Goal: Transaction & Acquisition: Purchase product/service

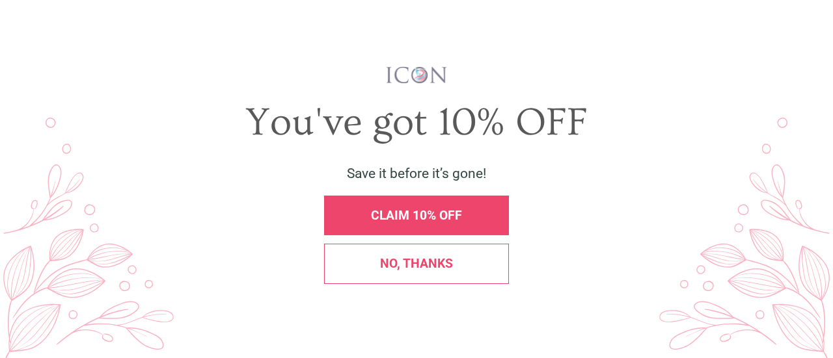
drag, startPoint x: 829, startPoint y: 20, endPoint x: 268, endPoint y: 10, distance: 561.4
click at [829, 25] on div "X You've got 10% OFF Save it before it’s gone! CLAIM 10% OFF No, thanks" at bounding box center [416, 179] width 833 height 358
click at [399, 254] on div "No, thanks" at bounding box center [416, 264] width 185 height 40
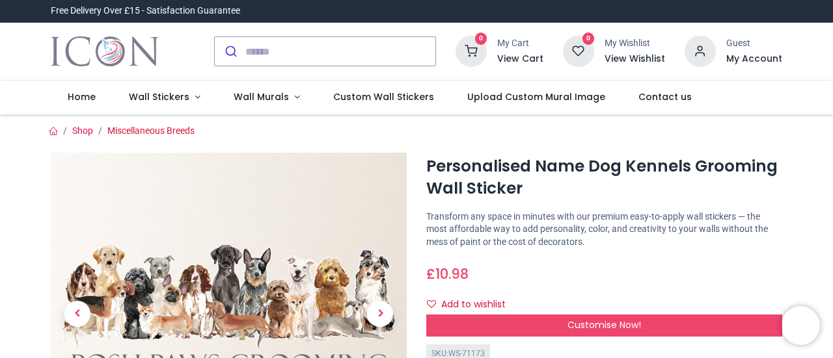
drag, startPoint x: 830, startPoint y: 50, endPoint x: 831, endPoint y: 73, distance: 22.8
click at [831, 73] on div "Login • Register Home Wall Stickers" at bounding box center [416, 179] width 833 height 358
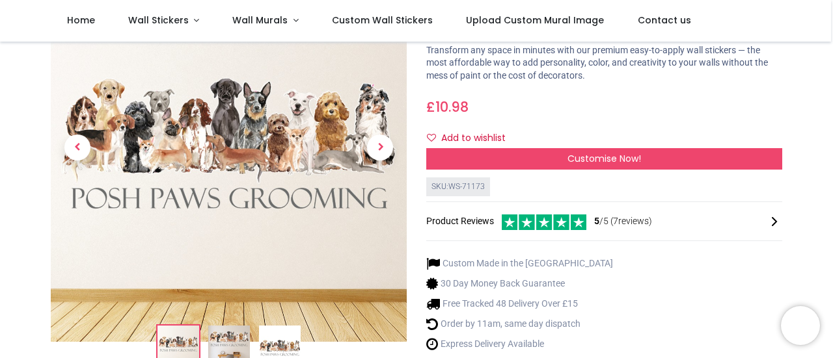
scroll to position [99, 0]
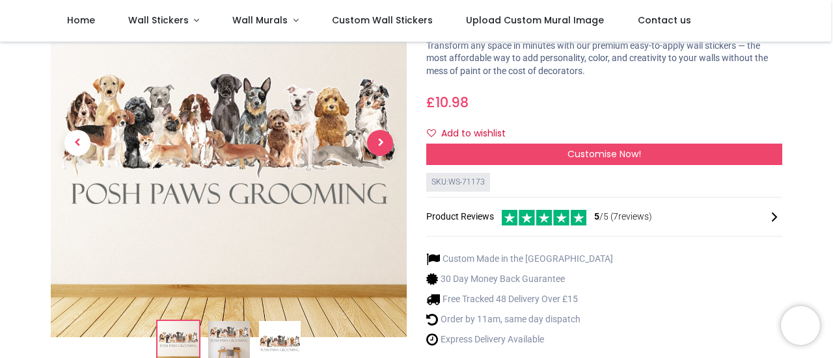
click at [372, 146] on span "Next" at bounding box center [380, 143] width 26 height 26
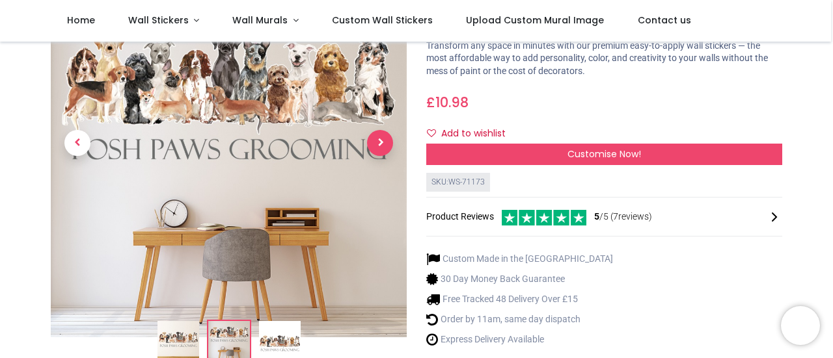
click at [372, 146] on span "Next" at bounding box center [380, 143] width 26 height 26
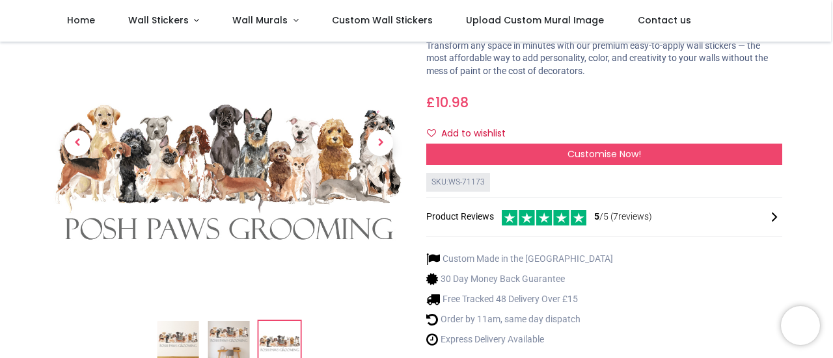
click at [281, 158] on img at bounding box center [229, 160] width 356 height 356
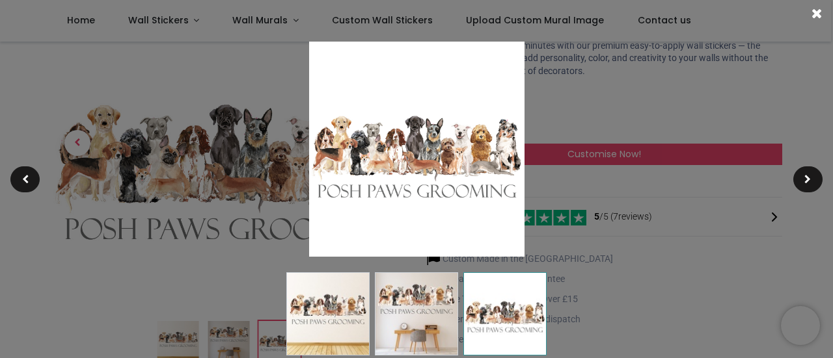
click at [465, 189] on img at bounding box center [416, 149] width 215 height 215
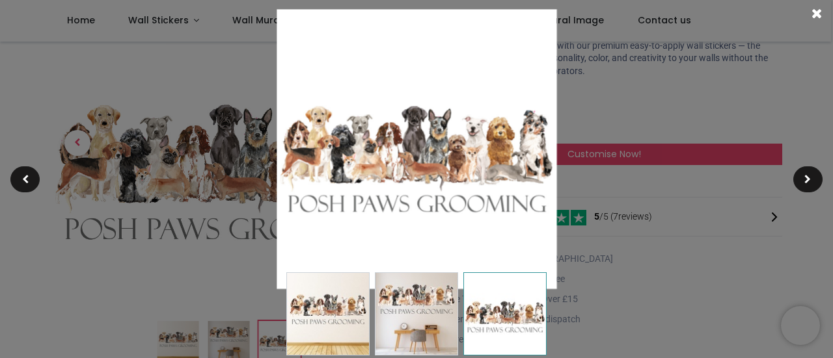
click at [465, 189] on img at bounding box center [416, 149] width 280 height 280
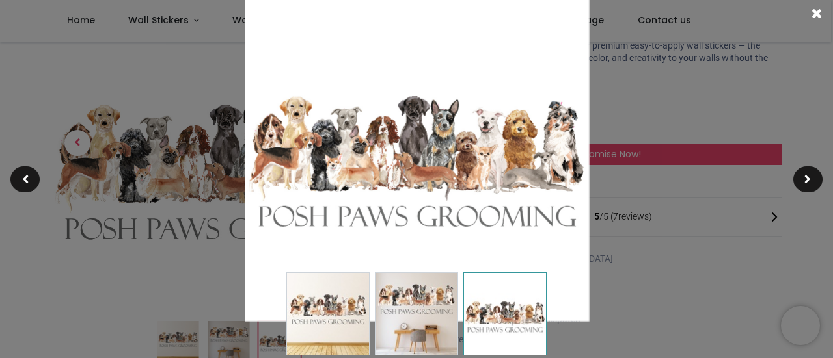
click at [465, 189] on img at bounding box center [416, 149] width 345 height 345
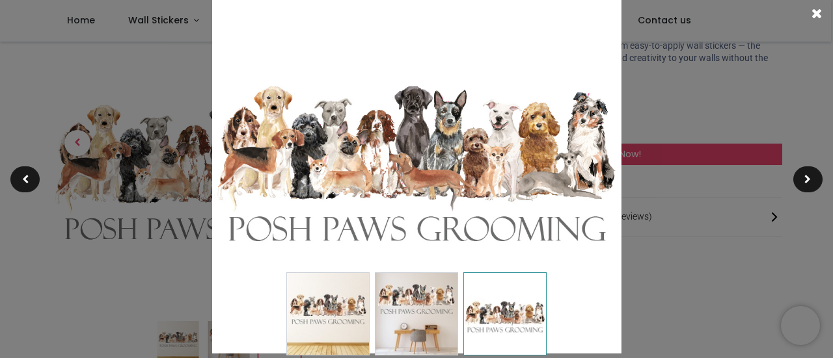
click at [465, 189] on img at bounding box center [416, 149] width 409 height 409
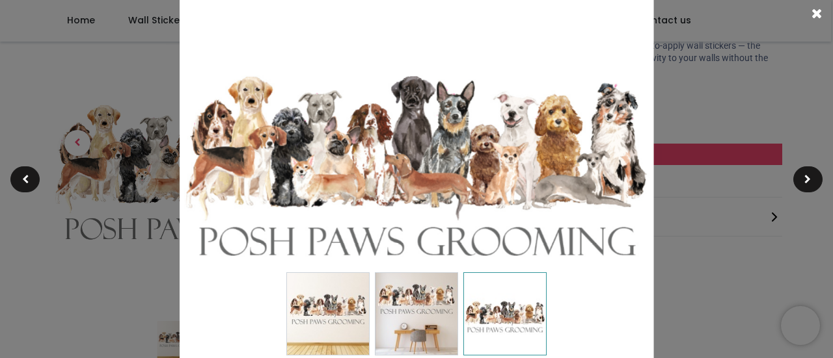
click at [465, 189] on img at bounding box center [417, 149] width 474 height 474
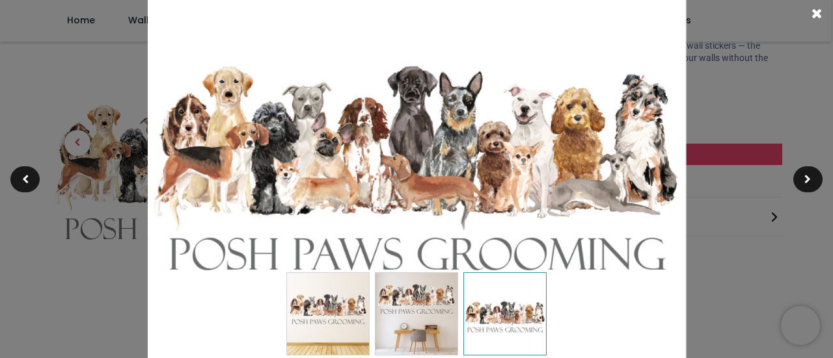
click at [465, 189] on img at bounding box center [416, 149] width 539 height 539
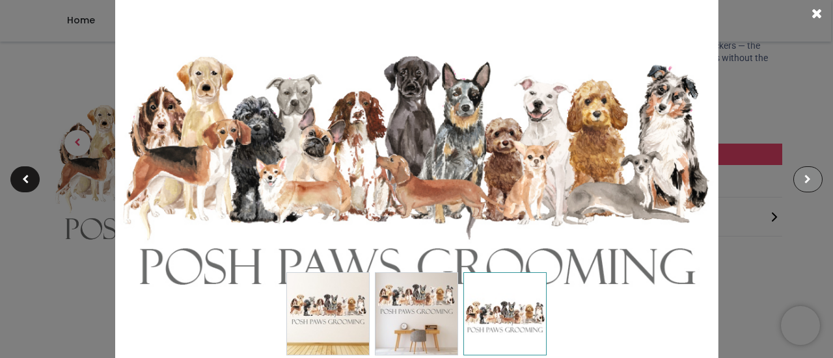
click at [809, 178] on span at bounding box center [807, 179] width 7 height 9
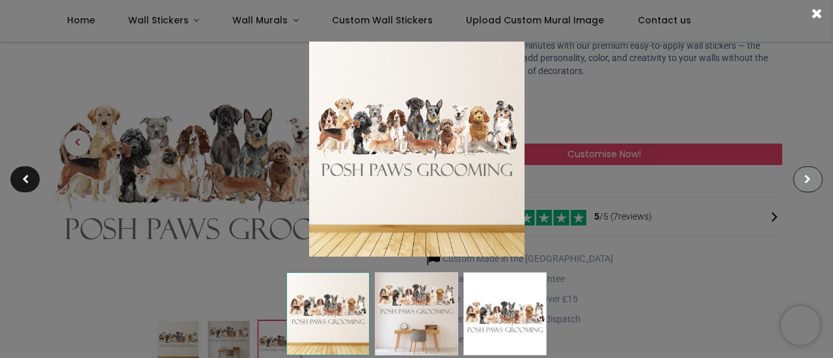
click at [809, 178] on span at bounding box center [807, 179] width 7 height 9
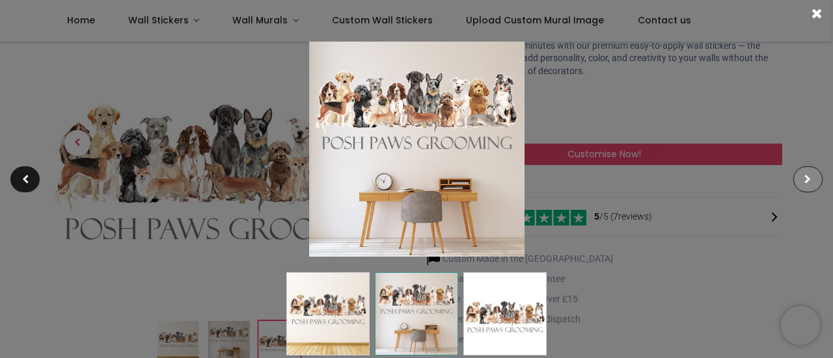
click at [809, 178] on span at bounding box center [807, 179] width 7 height 9
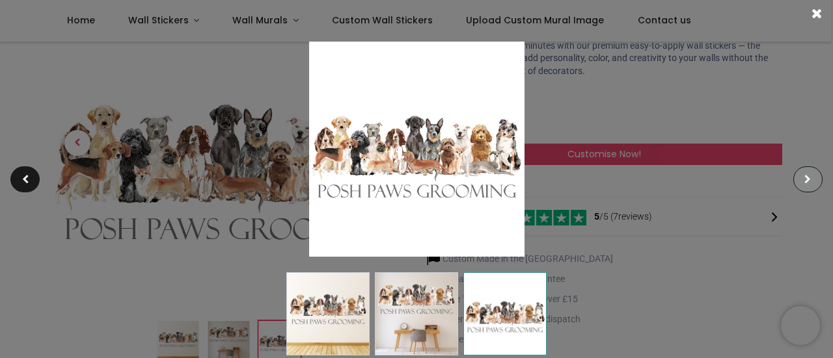
click at [809, 178] on span at bounding box center [807, 179] width 7 height 9
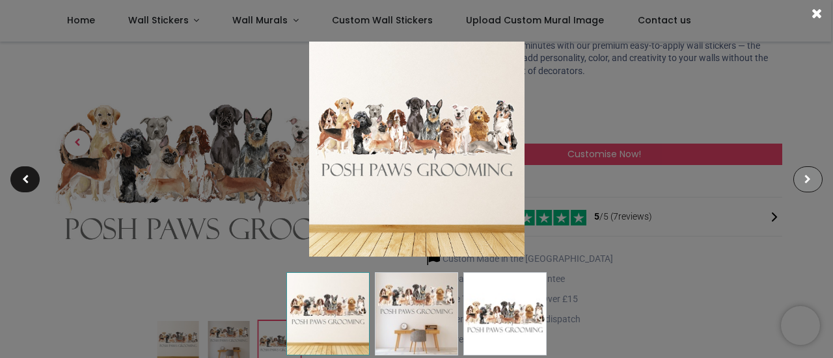
click at [809, 178] on span at bounding box center [807, 179] width 7 height 9
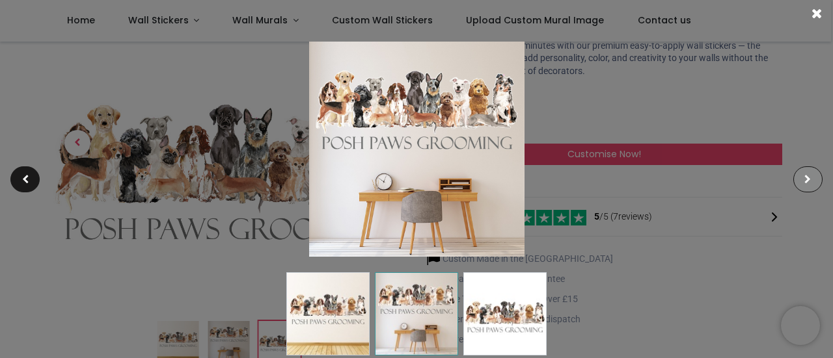
click at [809, 178] on span at bounding box center [807, 179] width 7 height 9
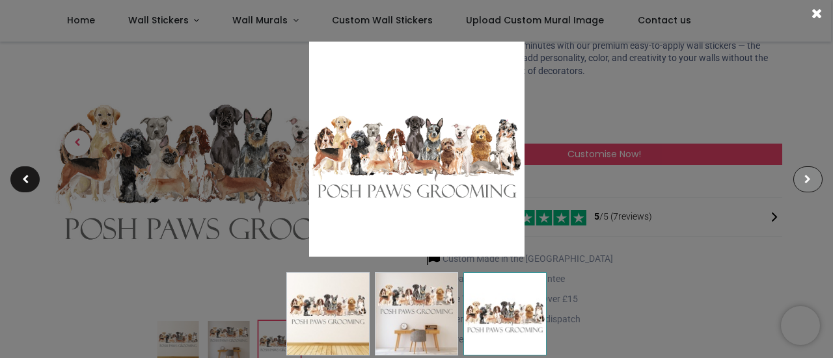
click at [809, 178] on span at bounding box center [807, 179] width 7 height 9
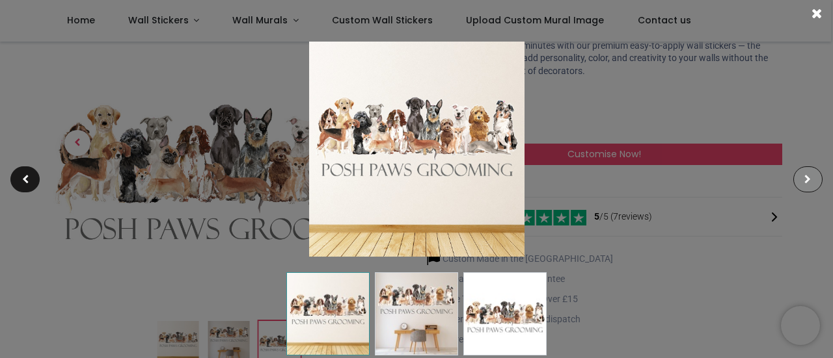
click at [809, 178] on span at bounding box center [807, 179] width 7 height 9
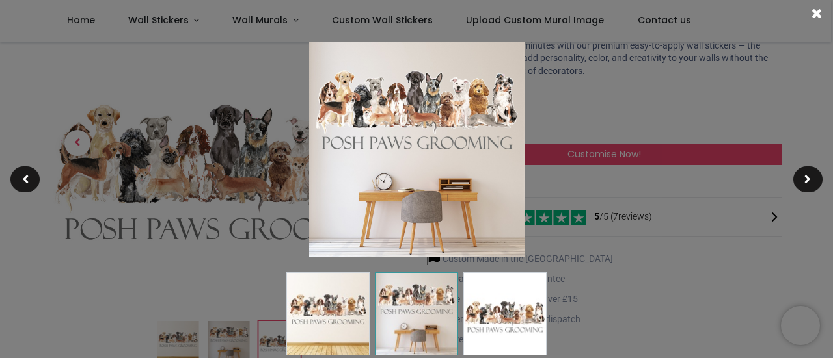
click at [820, 12] on span at bounding box center [816, 14] width 11 height 14
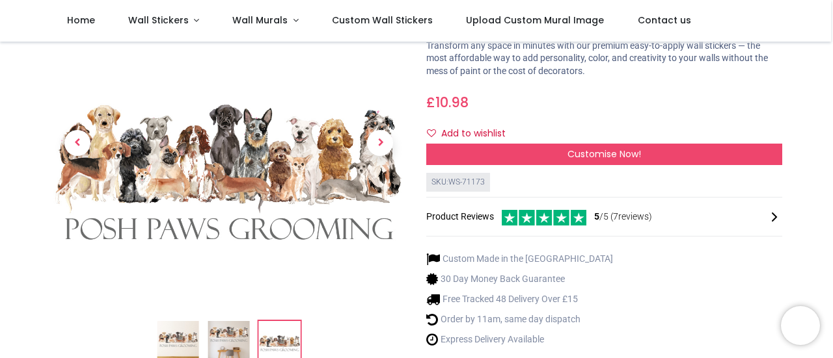
click at [774, 218] on icon at bounding box center [774, 217] width 16 height 16
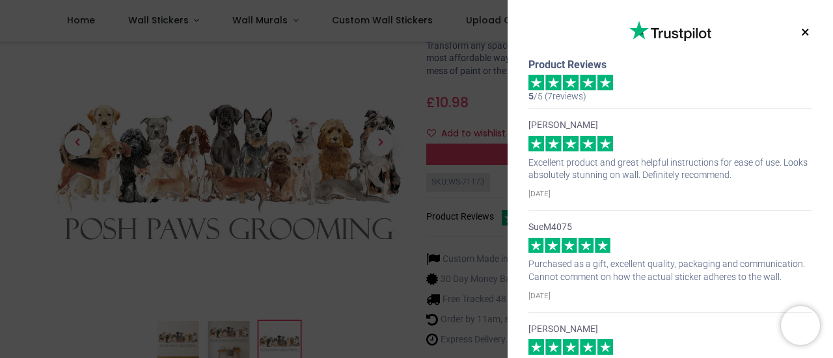
click at [774, 218] on div "SueM4075 Purchased as a gift, excellent quality, packaging and communication. C…" at bounding box center [670, 261] width 284 height 102
click at [803, 38] on button "×" at bounding box center [805, 32] width 16 height 23
